Goal: Book appointment/travel/reservation

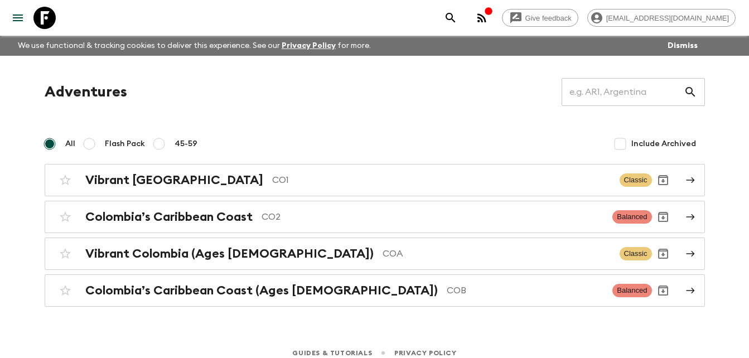
click at [95, 145] on label "Flash Pack" at bounding box center [111, 144] width 67 height 22
click at [95, 145] on input "Flash Pack" at bounding box center [89, 143] width 13 height 13
radio input "true"
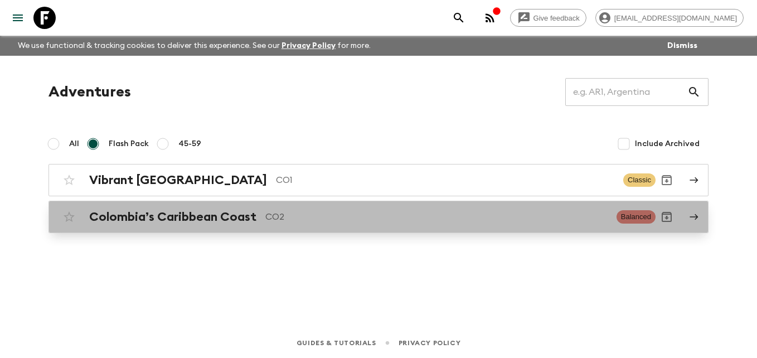
click at [376, 225] on div "Colombia’s Caribbean Coast CO2 Balanced" at bounding box center [357, 217] width 598 height 22
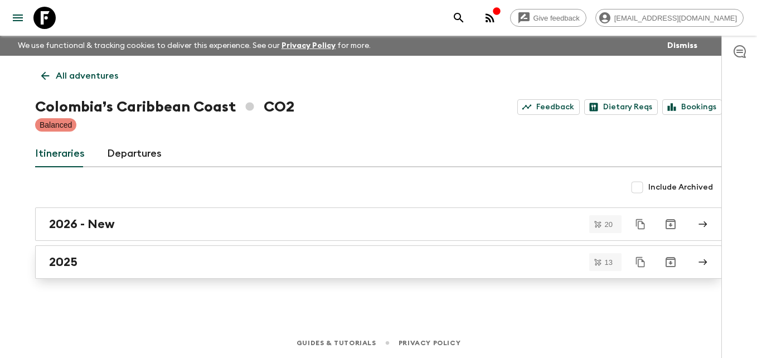
click at [143, 257] on div "2025" at bounding box center [368, 262] width 638 height 14
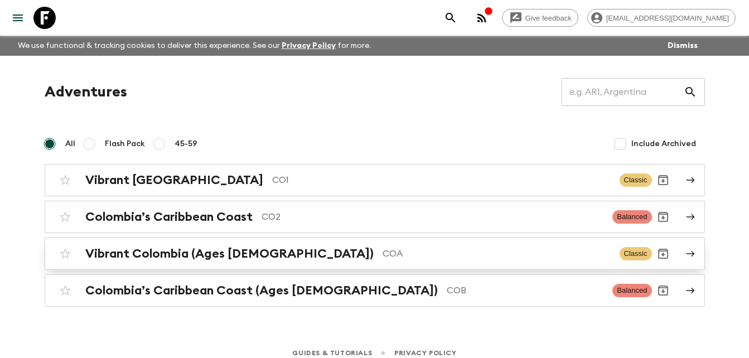
click at [383, 257] on p "COA" at bounding box center [497, 253] width 228 height 13
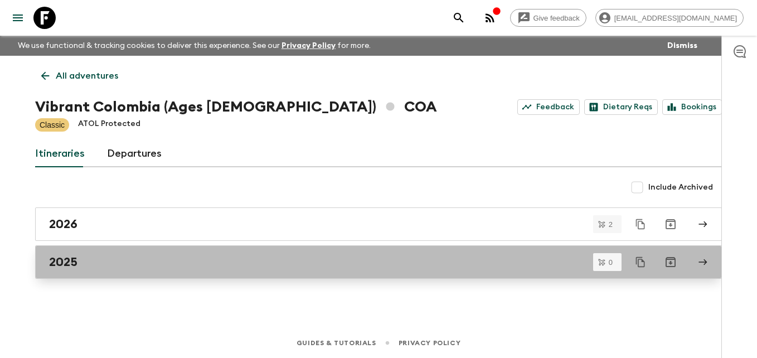
click at [118, 262] on div "2025" at bounding box center [368, 262] width 638 height 14
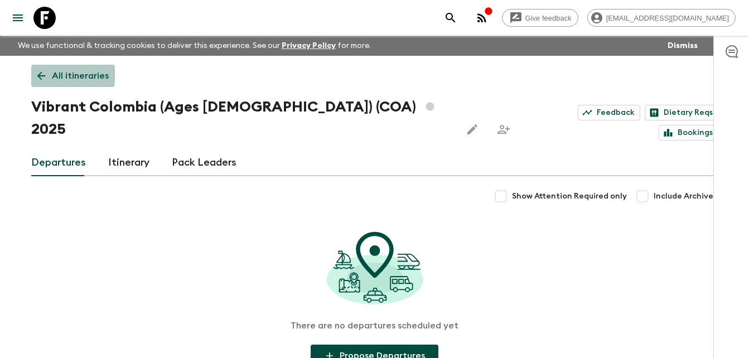
click at [36, 72] on icon at bounding box center [41, 76] width 12 height 12
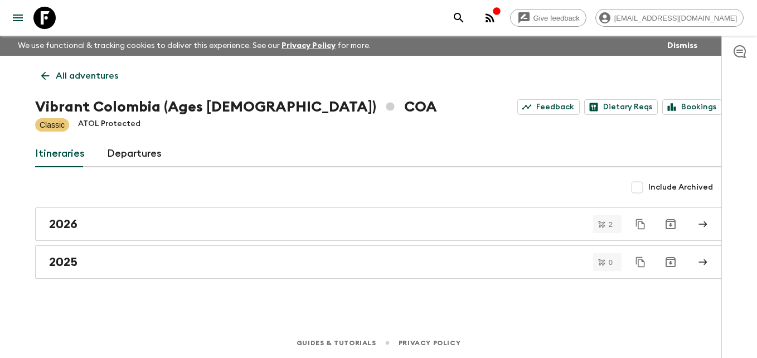
click at [46, 78] on icon at bounding box center [45, 76] width 12 height 12
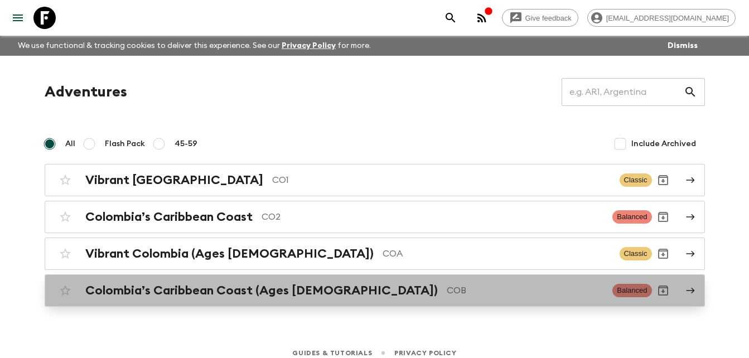
click at [212, 294] on h2 "Colombia’s Caribbean Coast (Ages [DEMOGRAPHIC_DATA])" at bounding box center [261, 290] width 352 height 14
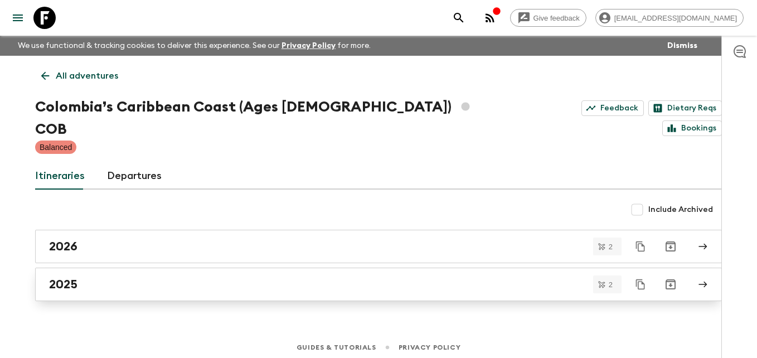
click at [136, 277] on div "2025" at bounding box center [368, 284] width 638 height 14
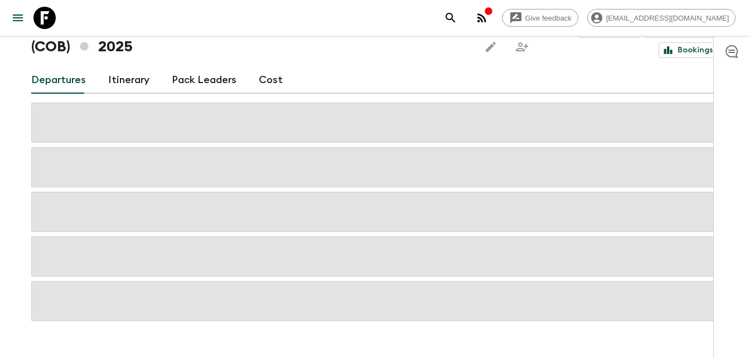
scroll to position [85, 0]
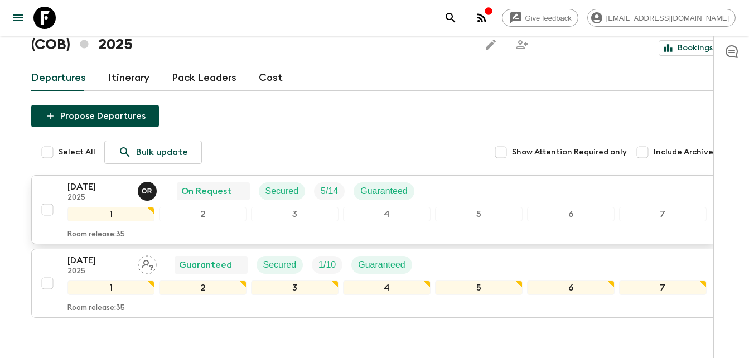
click at [108, 180] on p "[DATE]" at bounding box center [97, 186] width 61 height 13
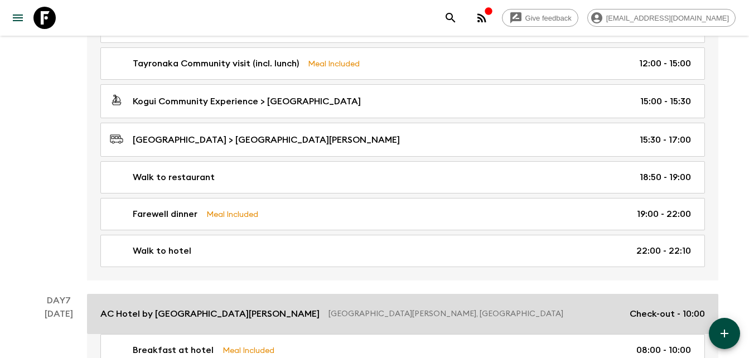
scroll to position [1622, 0]
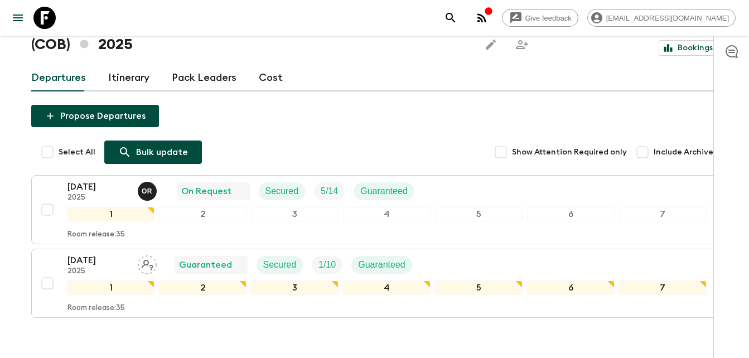
scroll to position [124, 0]
